Goal: Task Accomplishment & Management: Use online tool/utility

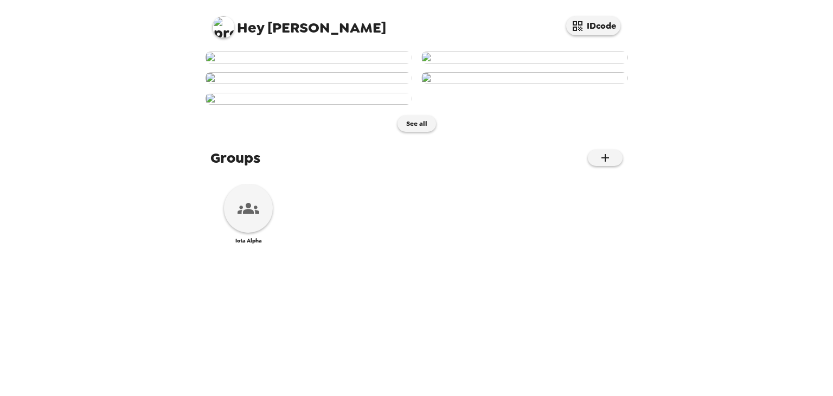
click at [268, 33] on span "Hey [PERSON_NAME]" at bounding box center [300, 23] width 174 height 24
click at [243, 233] on div at bounding box center [248, 208] width 49 height 49
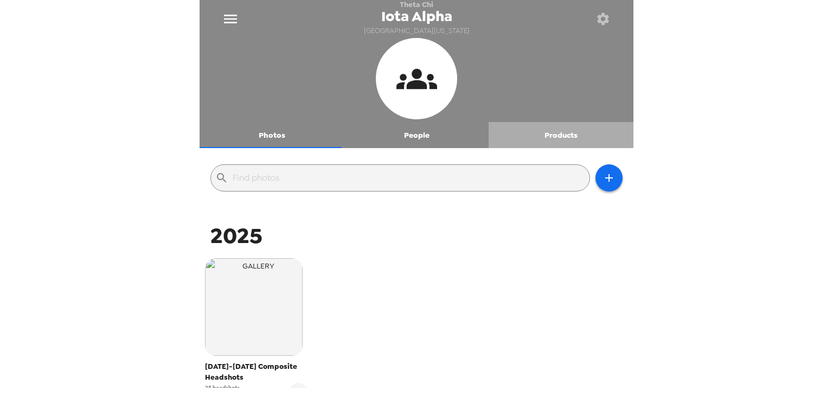
click at [568, 133] on button "Products" at bounding box center [561, 135] width 145 height 26
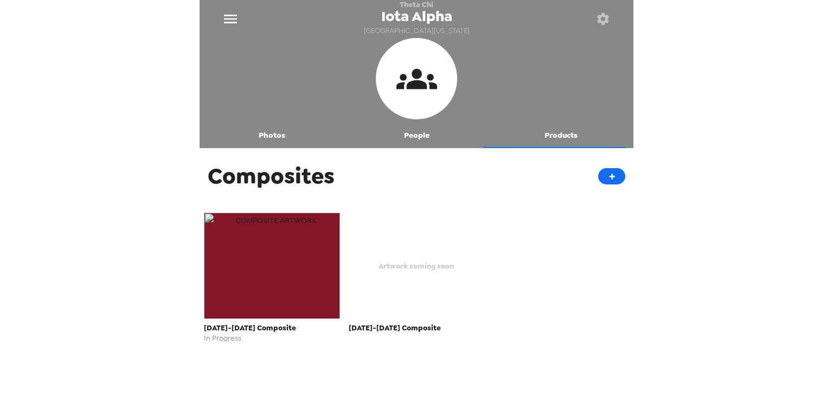
click at [250, 285] on img "button" at bounding box center [272, 266] width 136 height 106
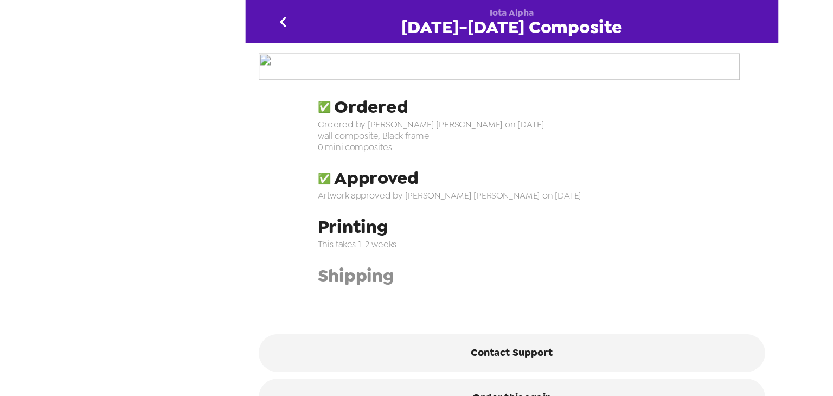
scroll to position [38, 0]
click at [438, 66] on img at bounding box center [416, 54] width 412 height 23
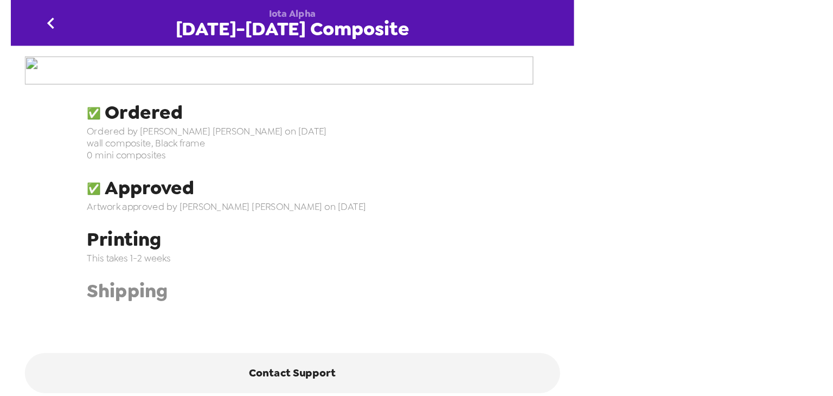
scroll to position [94, 0]
